Goal: Task Accomplishment & Management: Manage account settings

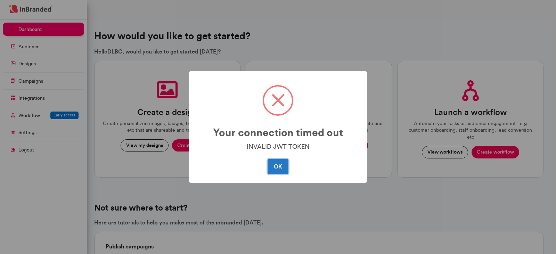
scroll to position [3, 0]
click at [274, 164] on button "OK" at bounding box center [277, 166] width 20 height 15
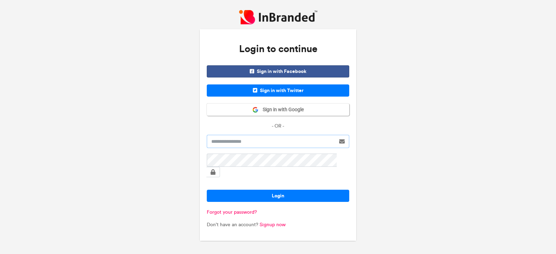
type input "*****"
click at [278, 113] on span "Sign in with Google" at bounding box center [280, 109] width 45 height 7
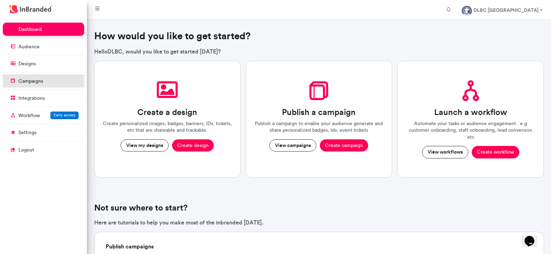
click at [44, 76] on link "campaigns" at bounding box center [43, 80] width 81 height 13
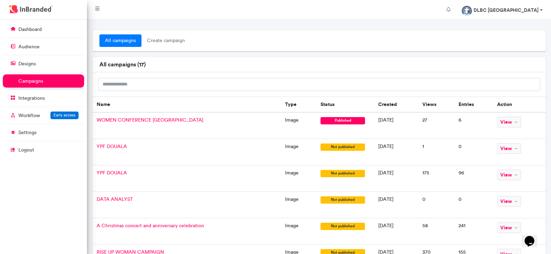
click at [531, 10] on strong "DLBC BELGIUM" at bounding box center [505, 10] width 65 height 6
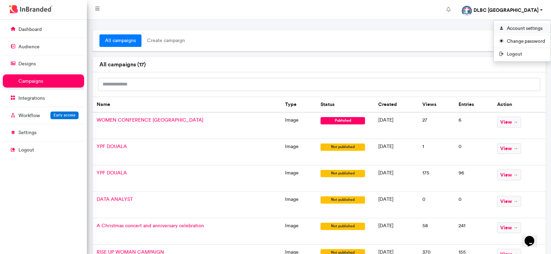
click at [517, 31] on link "Account settings" at bounding box center [521, 28] width 57 height 10
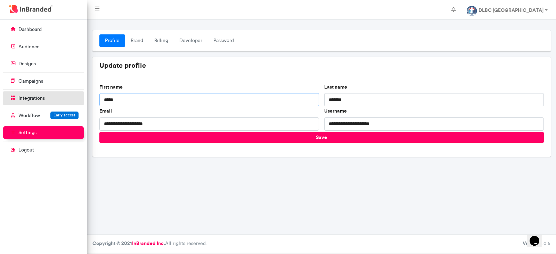
drag, startPoint x: 134, startPoint y: 104, endPoint x: 66, endPoint y: 103, distance: 67.7
click at [66, 103] on div "**********" at bounding box center [278, 136] width 556 height 233
type input "******"
drag, startPoint x: 361, startPoint y: 97, endPoint x: 311, endPoint y: 99, distance: 49.7
click at [311, 99] on div "**********" at bounding box center [321, 108] width 449 height 48
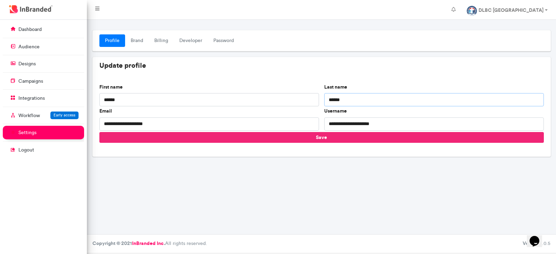
type input "******"
click at [234, 135] on button "Save" at bounding box center [321, 137] width 444 height 11
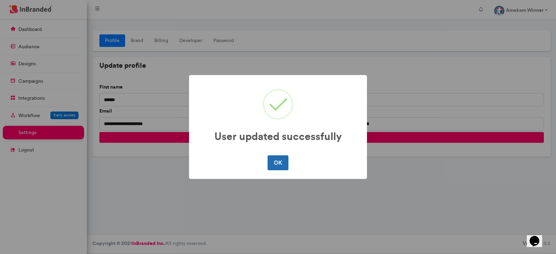
click at [272, 161] on button "OK" at bounding box center [277, 162] width 20 height 15
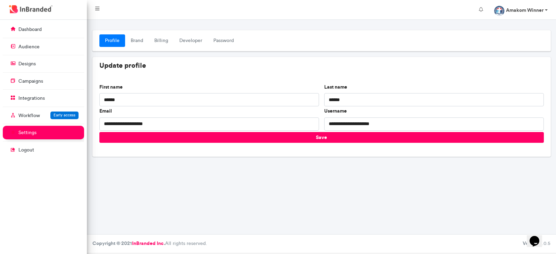
click at [503, 13] on img at bounding box center [499, 11] width 10 height 10
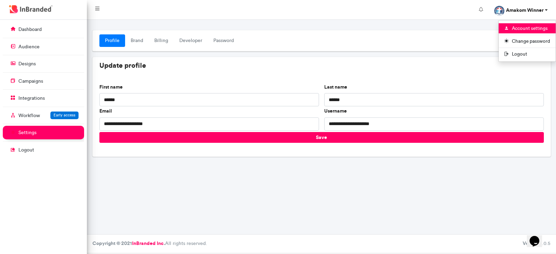
click at [246, 178] on div "**********" at bounding box center [321, 127] width 469 height 214
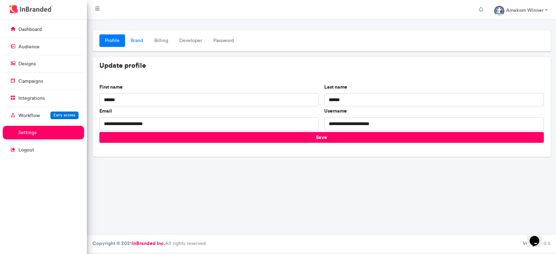
click at [138, 36] on link "Brand" at bounding box center [137, 40] width 24 height 13
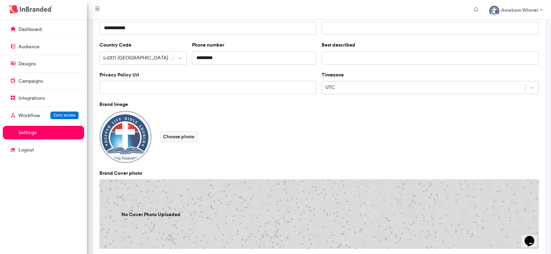
scroll to position [116, 0]
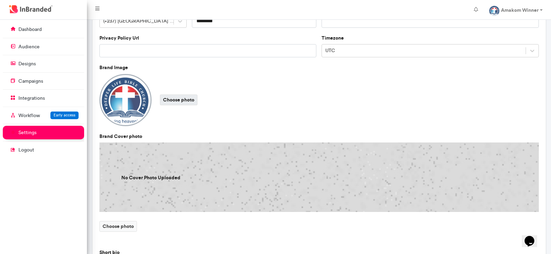
click at [179, 101] on label "Choose photo" at bounding box center [179, 99] width 38 height 11
click at [0, 0] on input "Choose photo" at bounding box center [0, 0] width 0 height 0
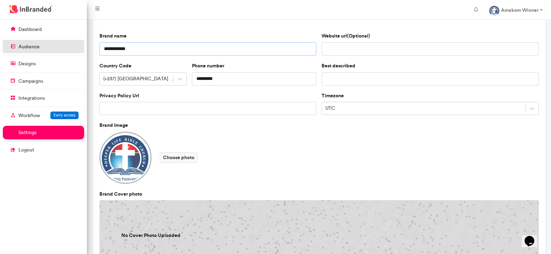
drag, startPoint x: 156, startPoint y: 49, endPoint x: 64, endPoint y: 47, distance: 92.1
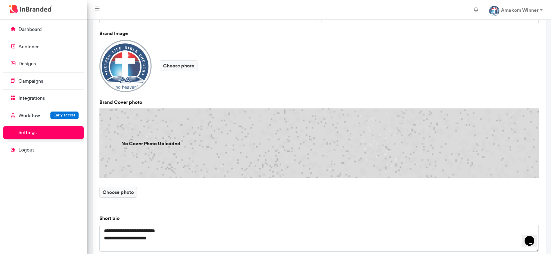
scroll to position [174, 0]
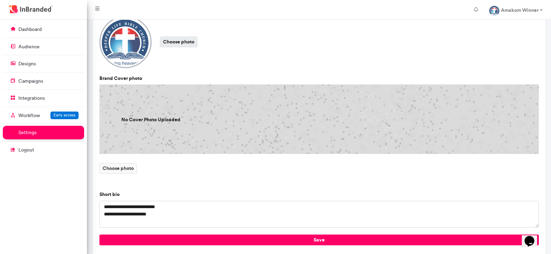
type input "**********"
click at [172, 43] on label "Choose photo" at bounding box center [179, 41] width 38 height 11
click at [0, 0] on input "Choose photo" at bounding box center [0, 0] width 0 height 0
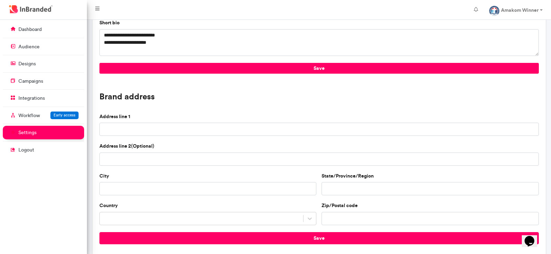
scroll to position [263, 0]
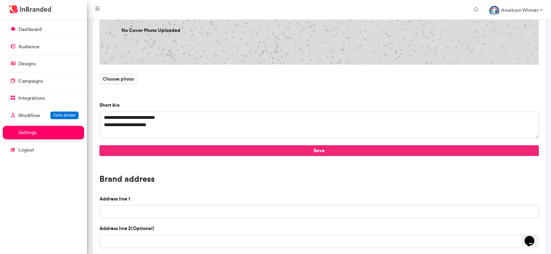
click at [265, 148] on button "Save" at bounding box center [318, 150] width 439 height 11
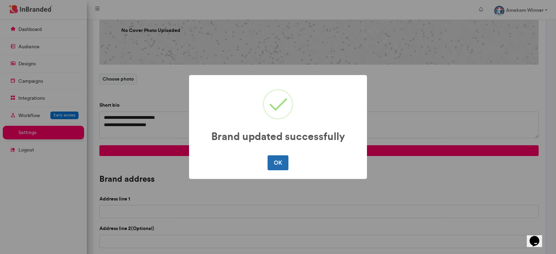
click at [281, 165] on button "OK" at bounding box center [277, 162] width 20 height 15
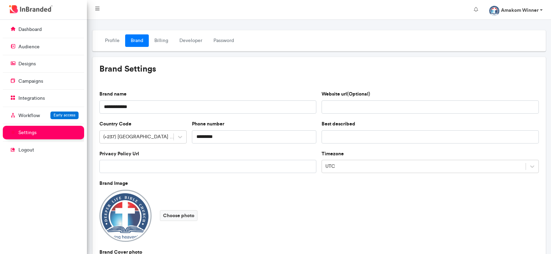
scroll to position [263, 0]
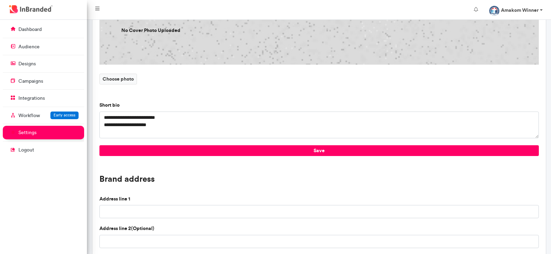
click at [494, 11] on img at bounding box center [494, 11] width 10 height 10
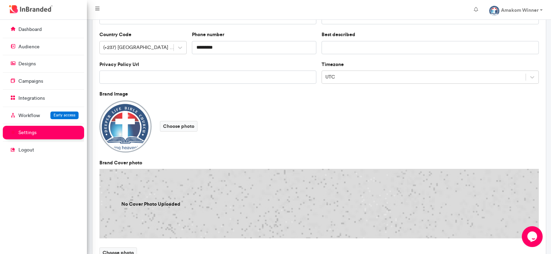
scroll to position [31, 0]
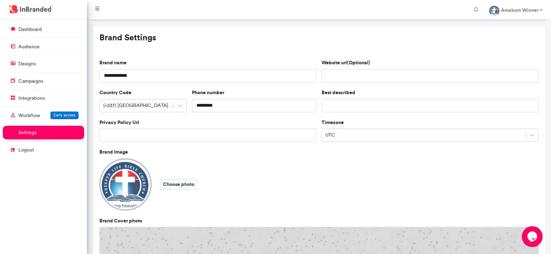
click at [127, 185] on img at bounding box center [125, 184] width 52 height 52
click at [154, 184] on div "Choose photo" at bounding box center [318, 184] width 439 height 52
click at [166, 183] on label "Choose photo" at bounding box center [179, 184] width 38 height 11
click at [0, 0] on input "Choose photo" at bounding box center [0, 0] width 0 height 0
click at [218, 115] on div "**********" at bounding box center [319, 212] width 444 height 317
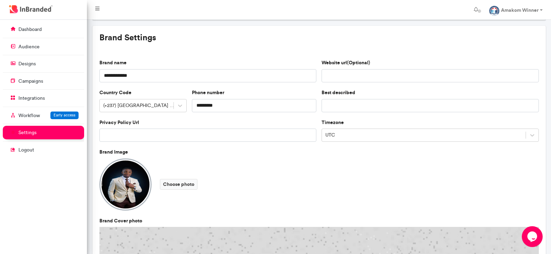
click at [133, 190] on img at bounding box center [125, 184] width 52 height 52
click at [130, 192] on img at bounding box center [125, 184] width 52 height 52
click at [170, 188] on label "Choose photo" at bounding box center [179, 184] width 38 height 11
click at [0, 0] on input "Choose photo" at bounding box center [0, 0] width 0 height 0
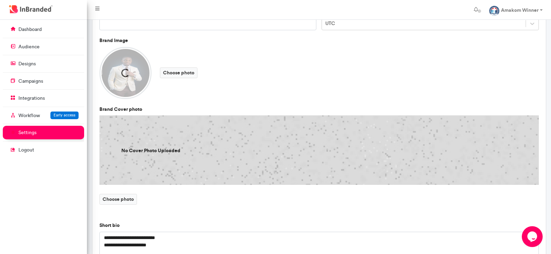
scroll to position [147, 0]
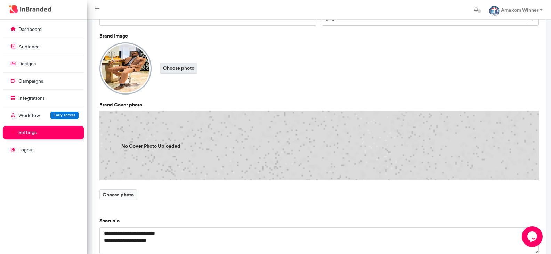
click at [182, 67] on label "Choose photo" at bounding box center [179, 68] width 38 height 11
click at [0, 0] on input "Choose photo" at bounding box center [0, 0] width 0 height 0
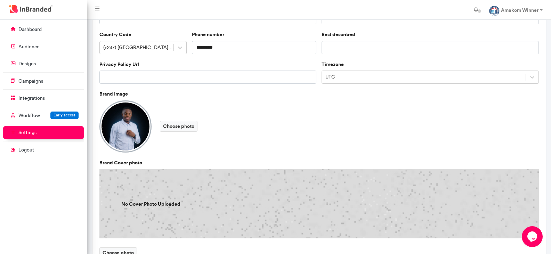
scroll to position [263, 0]
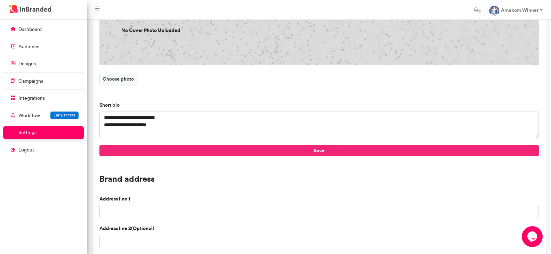
click at [228, 148] on button "Save" at bounding box center [318, 150] width 439 height 11
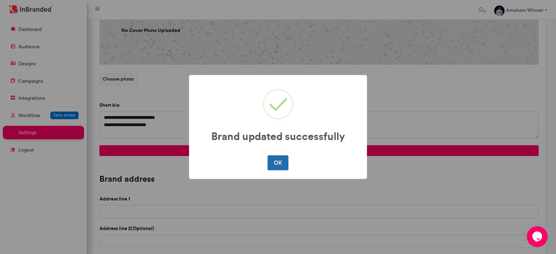
click at [278, 162] on button "OK" at bounding box center [277, 162] width 20 height 15
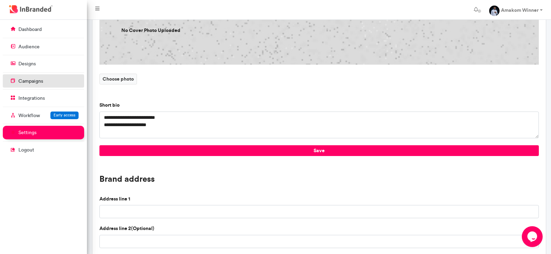
click at [50, 86] on link "campaigns" at bounding box center [43, 80] width 81 height 13
